Goal: Information Seeking & Learning: Learn about a topic

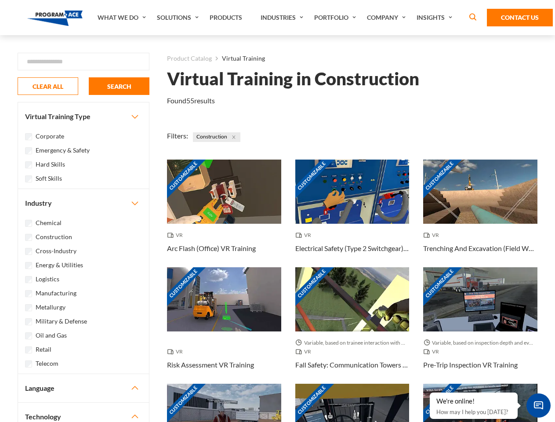
click at [123, 18] on link "What We Do" at bounding box center [122, 17] width 59 height 35
click at [179, 18] on link "Solutions" at bounding box center [178, 17] width 53 height 35
click at [283, 18] on link "Industries" at bounding box center [283, 17] width 54 height 35
click at [388, 18] on link "Company" at bounding box center [387, 17] width 50 height 35
click at [436, 18] on link "Insights" at bounding box center [435, 17] width 47 height 35
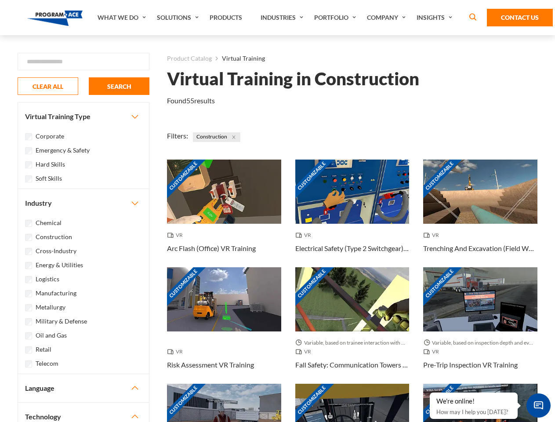
click at [0, 0] on div "Blog White Papers News" at bounding box center [0, 0] width 0 height 0
click at [0, 0] on strong "How Virtual Learning Can Enhance Workforce Productivity: A Guide for L&D Manage…" at bounding box center [0, 0] width 0 height 0
click at [538, 405] on span "Minimize live chat window" at bounding box center [538, 405] width 32 height 32
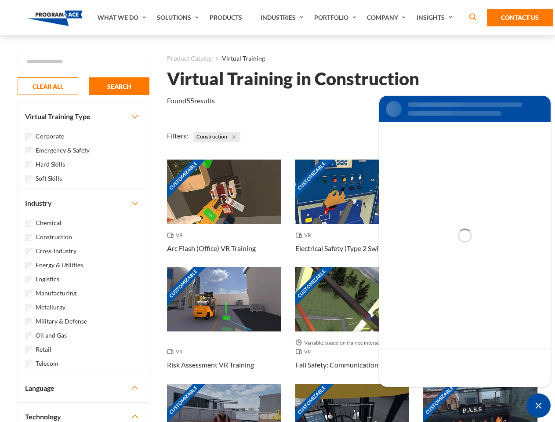
click at [430, 393] on div "Customizable" at bounding box center [480, 416] width 114 height 64
